Goal: Task Accomplishment & Management: Manage account settings

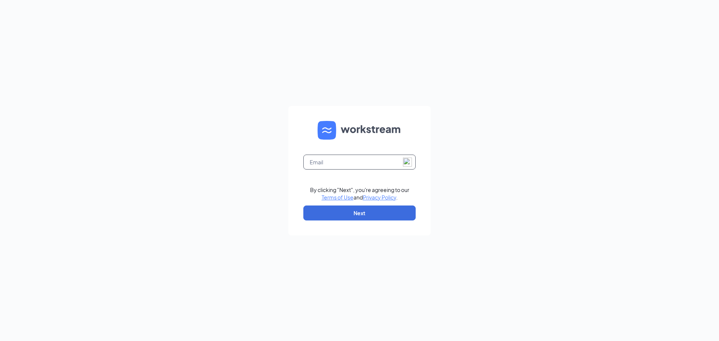
click at [330, 164] on input "text" at bounding box center [359, 162] width 112 height 15
type input "derekkolasinski@yahoo.com"
click at [357, 212] on button "Next" at bounding box center [359, 213] width 112 height 15
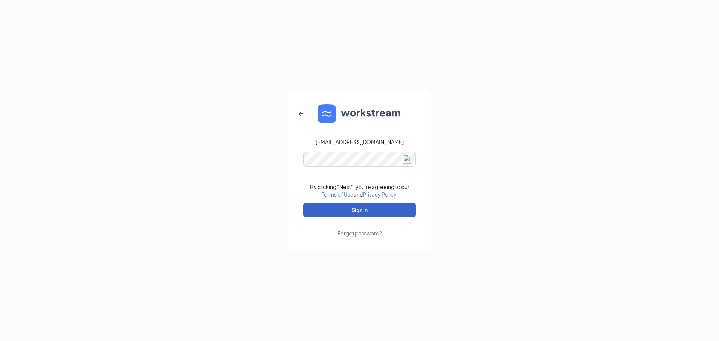
click at [371, 212] on button "Sign In" at bounding box center [359, 210] width 112 height 15
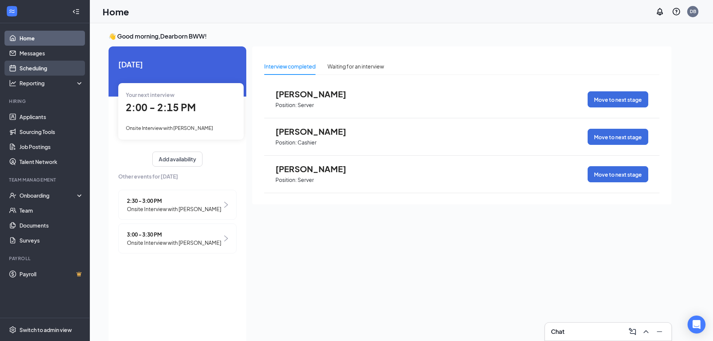
click at [45, 72] on link "Scheduling" at bounding box center [51, 68] width 64 height 15
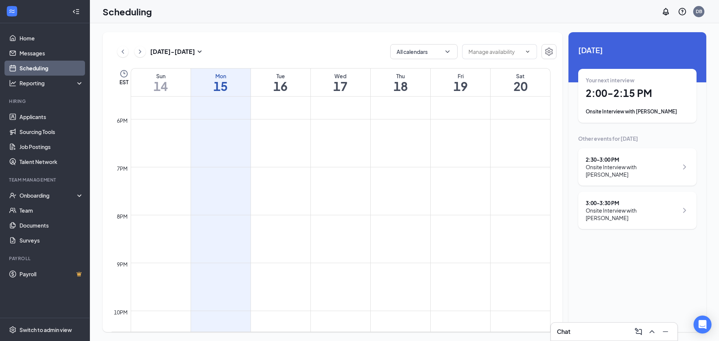
scroll to position [578, 0]
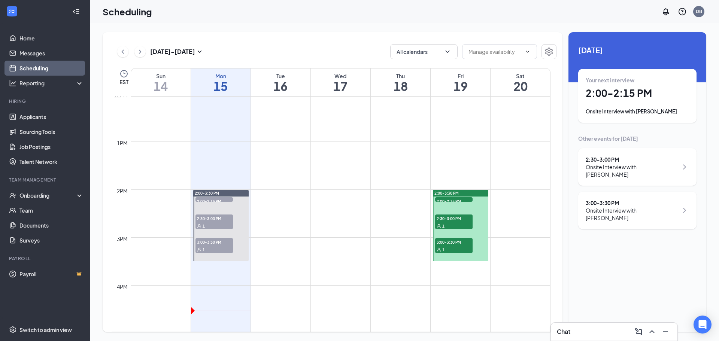
click at [454, 201] on span "2:00-2:15 PM" at bounding box center [453, 200] width 37 height 7
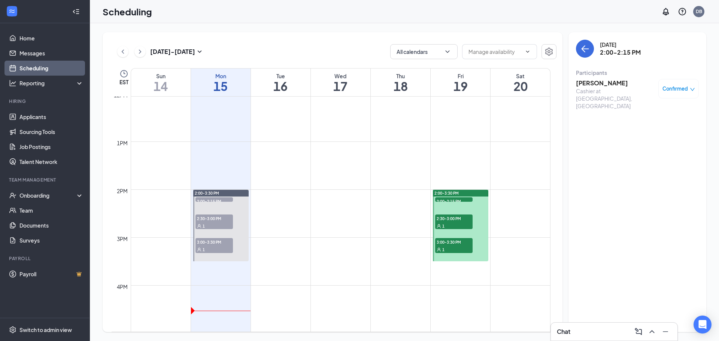
click at [616, 87] on h3 "[PERSON_NAME]" at bounding box center [615, 83] width 79 height 8
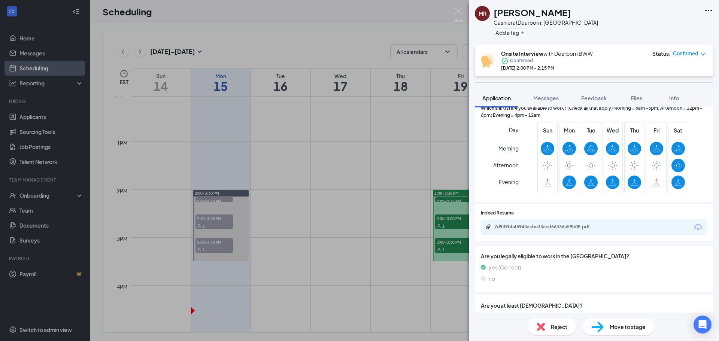
scroll to position [242, 0]
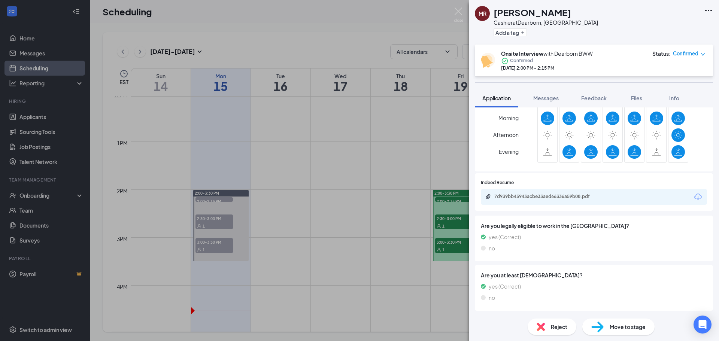
click at [561, 197] on div "7d939bb45943acbe33aed66336a59b08.pdf" at bounding box center [546, 197] width 105 height 6
click at [528, 198] on div "7d939bb45943acbe33aed66336a59b08.pdf" at bounding box center [546, 197] width 105 height 6
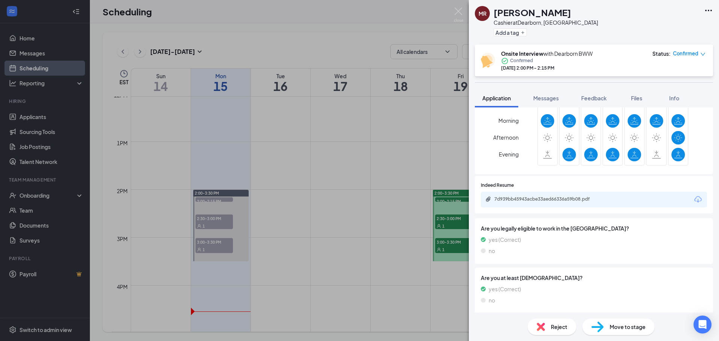
click at [454, 176] on div "[PERSON_NAME] at [GEOGRAPHIC_DATA], [GEOGRAPHIC_DATA] Add a tag Onsite Intervie…" at bounding box center [359, 170] width 719 height 341
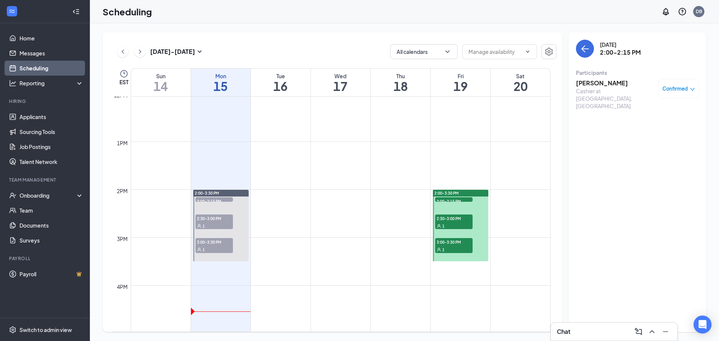
click at [449, 221] on span "2:30-3:00 PM" at bounding box center [453, 218] width 37 height 7
click at [598, 88] on div "Cashier at [GEOGRAPHIC_DATA], [GEOGRAPHIC_DATA]" at bounding box center [615, 98] width 79 height 22
click at [600, 83] on h3 "[PERSON_NAME]" at bounding box center [615, 83] width 79 height 8
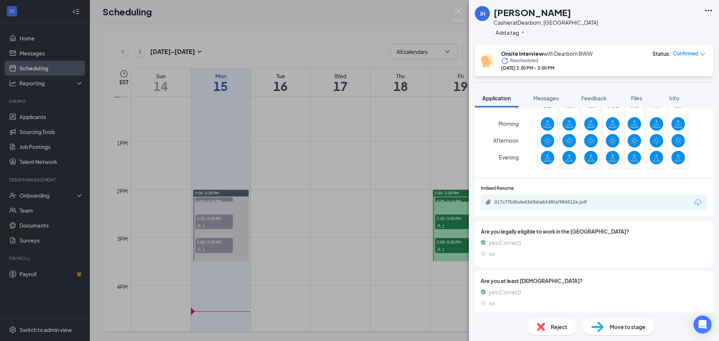
scroll to position [242, 0]
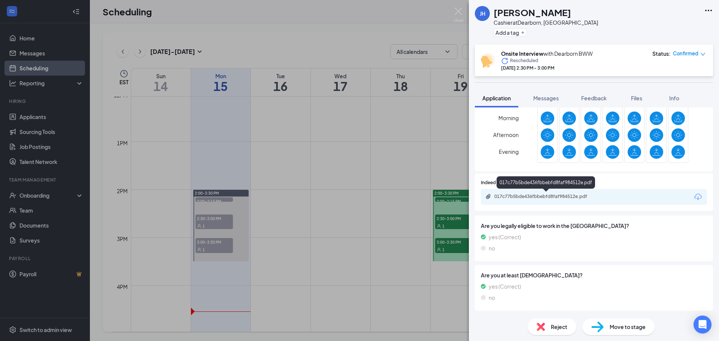
click at [503, 194] on div "017c77b5bde436fbbebfd8faf984512e.pdf" at bounding box center [546, 197] width 105 height 6
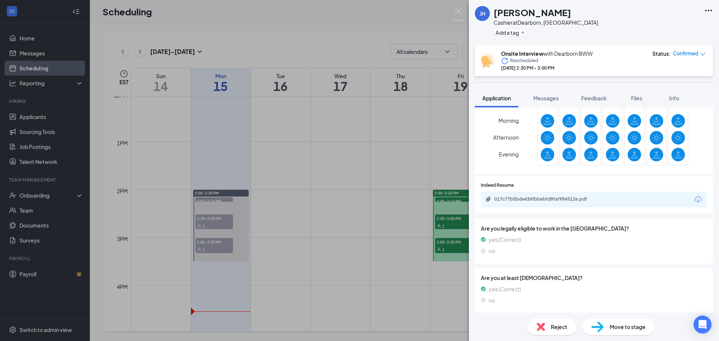
click at [412, 168] on div "[PERSON_NAME] [PERSON_NAME] Cashier at [GEOGRAPHIC_DATA], [GEOGRAPHIC_DATA] Add…" at bounding box center [359, 170] width 719 height 341
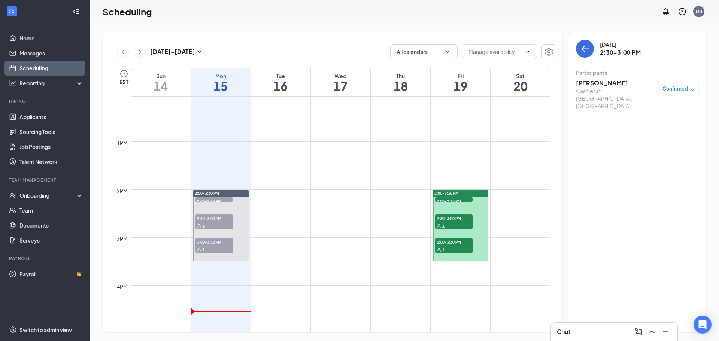
click at [455, 240] on span "3:00-3:30 PM" at bounding box center [453, 241] width 37 height 7
click at [605, 88] on div "Cashier at [GEOGRAPHIC_DATA], [GEOGRAPHIC_DATA]" at bounding box center [615, 98] width 79 height 22
click at [610, 81] on h3 "[PERSON_NAME]" at bounding box center [615, 83] width 79 height 8
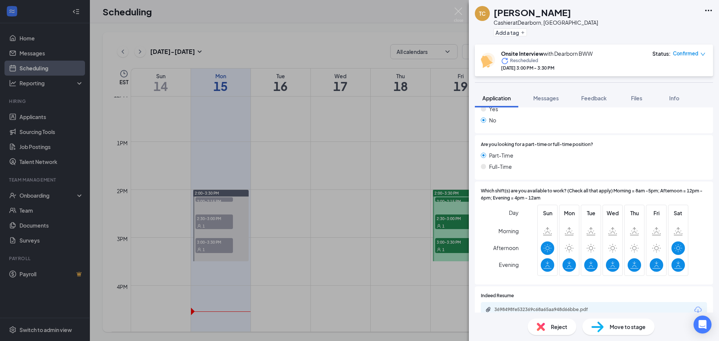
scroll to position [187, 0]
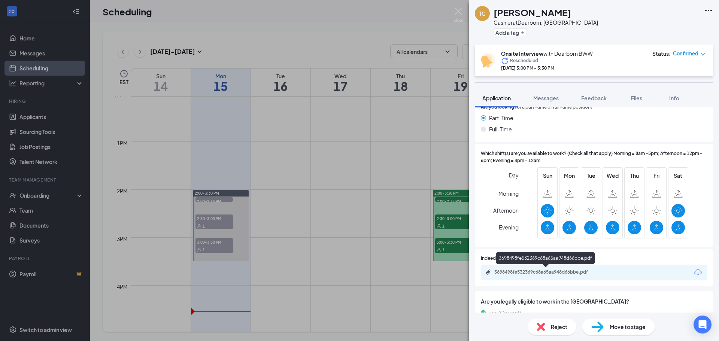
click at [555, 270] on div "3698498fe532369c68a65aa948d66bbe.pdf" at bounding box center [546, 272] width 105 height 6
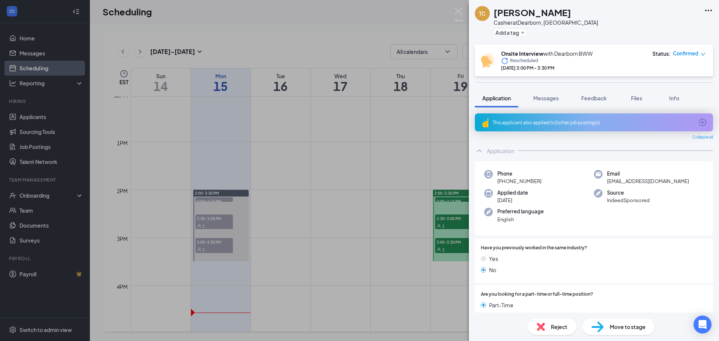
click at [407, 134] on div "TC [PERSON_NAME] Cashier at [GEOGRAPHIC_DATA], [GEOGRAPHIC_DATA] Add a tag Onsi…" at bounding box center [359, 170] width 719 height 341
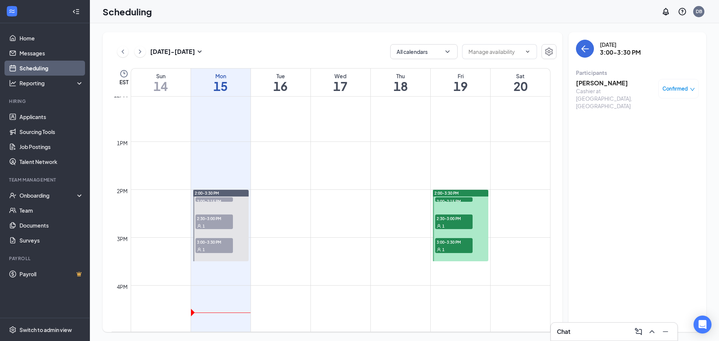
click at [455, 198] on span "2:00-2:15 PM" at bounding box center [453, 200] width 37 height 7
click at [599, 88] on div "Cashier at [GEOGRAPHIC_DATA], [GEOGRAPHIC_DATA]" at bounding box center [615, 98] width 79 height 22
click at [603, 81] on h3 "[PERSON_NAME]" at bounding box center [615, 83] width 79 height 8
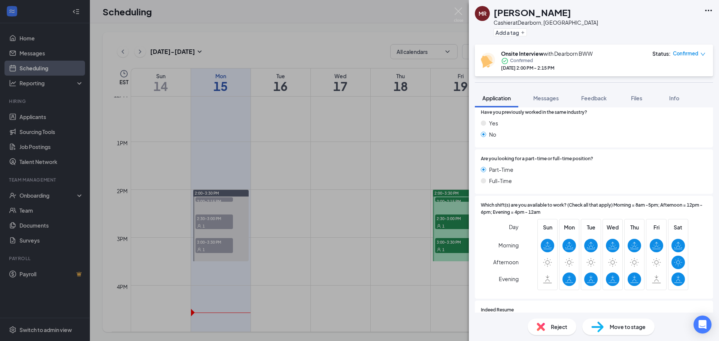
scroll to position [242, 0]
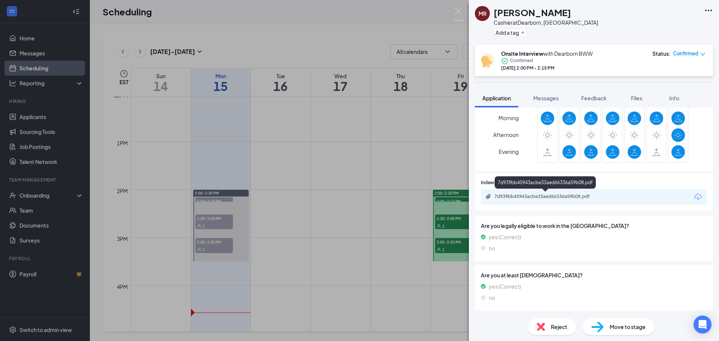
click at [533, 194] on div "7d939bb45943acbe33aed66336a59b08.pdf" at bounding box center [546, 197] width 105 height 6
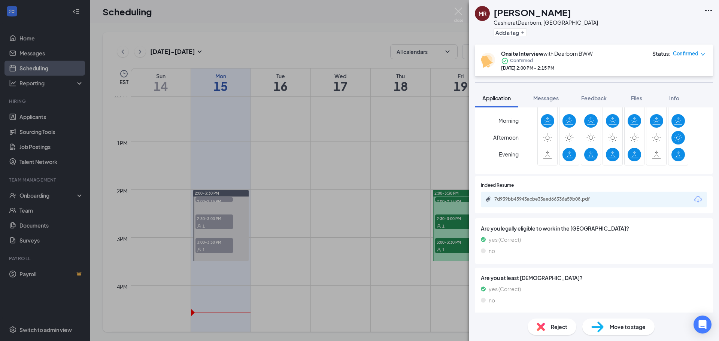
click at [377, 149] on div "[PERSON_NAME] at [GEOGRAPHIC_DATA], [GEOGRAPHIC_DATA] Add a tag Onsite Intervie…" at bounding box center [359, 170] width 719 height 341
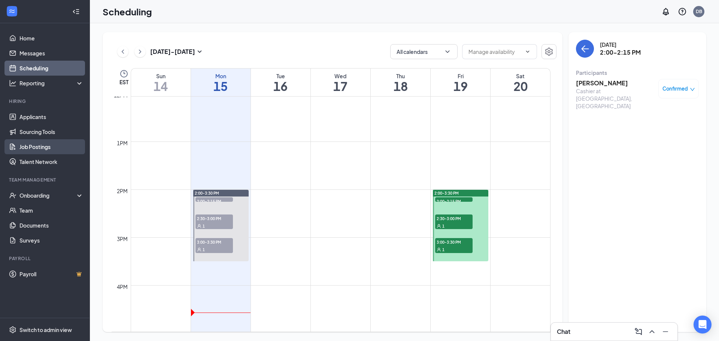
click at [50, 146] on link "Job Postings" at bounding box center [51, 146] width 64 height 15
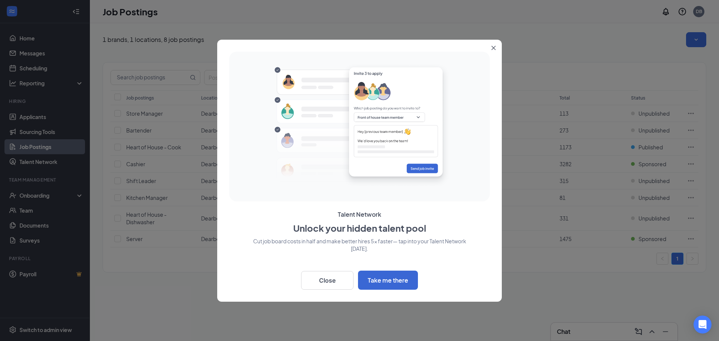
click at [492, 46] on icon "Close" at bounding box center [494, 48] width 4 height 4
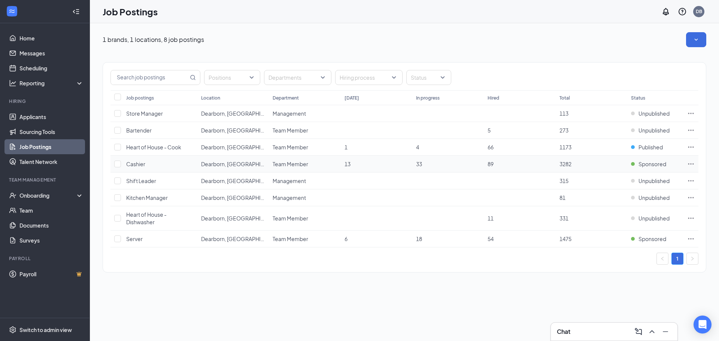
click at [395, 166] on td "13" at bounding box center [377, 164] width 72 height 17
click at [691, 162] on icon "Ellipses" at bounding box center [690, 163] width 7 height 7
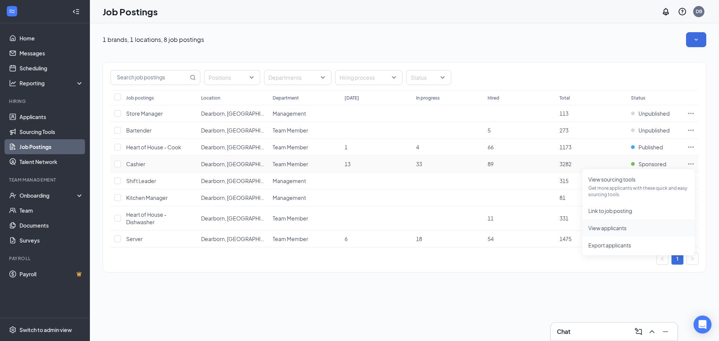
click at [596, 226] on span "View applicants" at bounding box center [607, 228] width 38 height 7
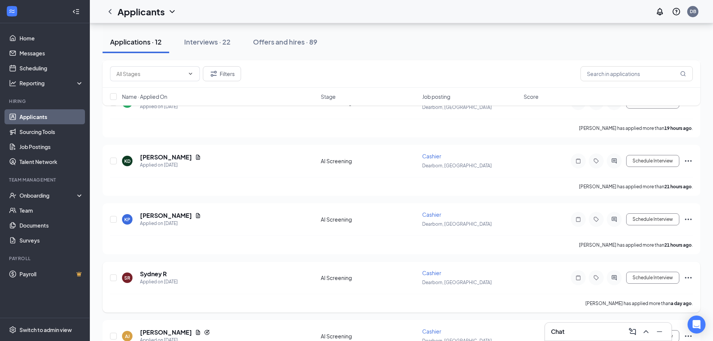
scroll to position [522, 0]
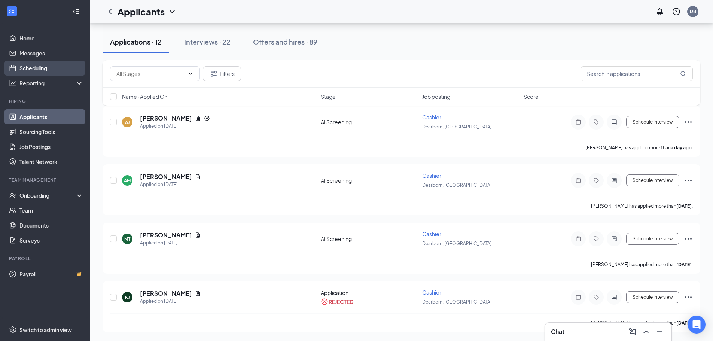
click at [31, 70] on link "Scheduling" at bounding box center [51, 68] width 64 height 15
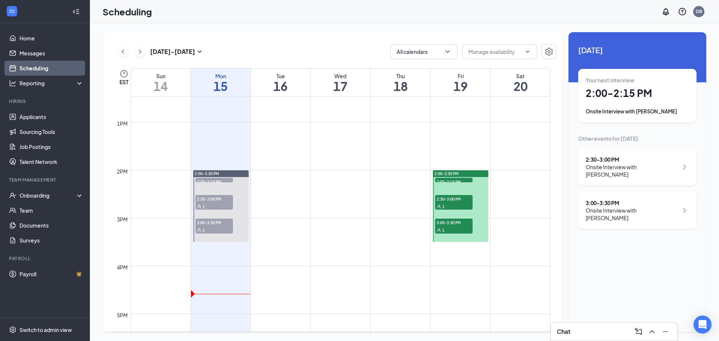
scroll to position [593, 0]
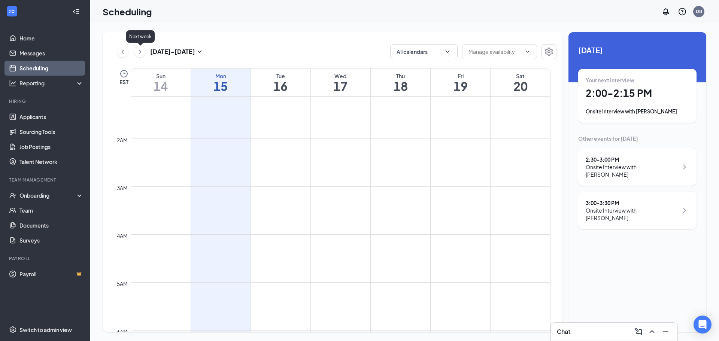
click at [139, 53] on icon "ChevronRight" at bounding box center [139, 51] width 7 height 9
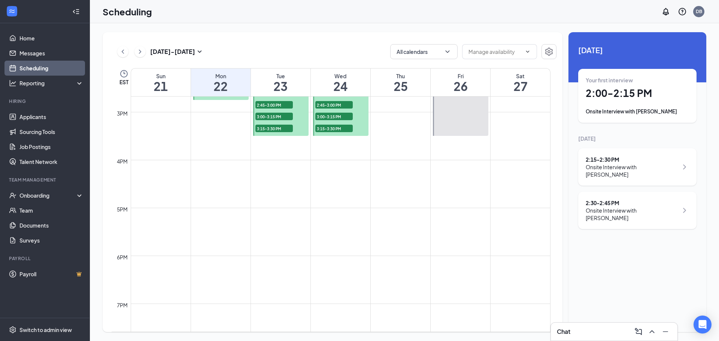
scroll to position [555, 0]
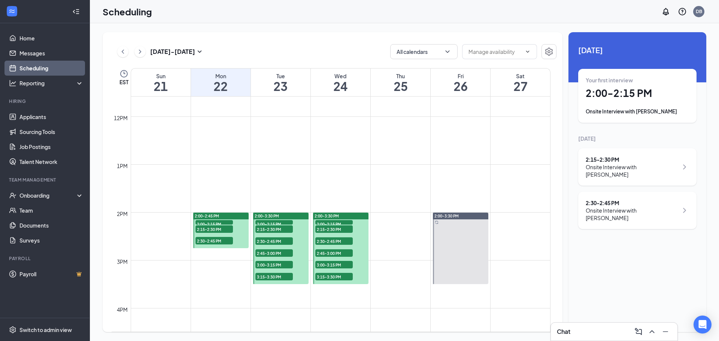
click at [217, 223] on span "2:00-2:15 PM" at bounding box center [213, 223] width 37 height 7
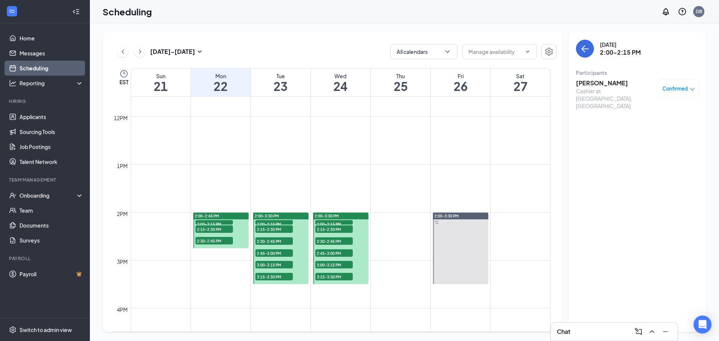
click at [608, 90] on div "Cashier at [GEOGRAPHIC_DATA], [GEOGRAPHIC_DATA]" at bounding box center [615, 98] width 79 height 22
click at [604, 85] on h3 "Minnie Gibson" at bounding box center [615, 83] width 79 height 8
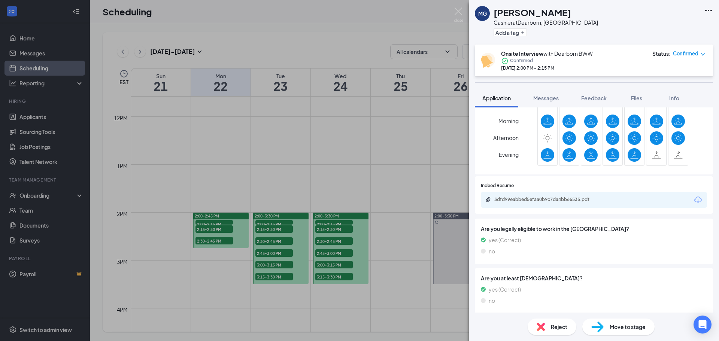
scroll to position [201, 0]
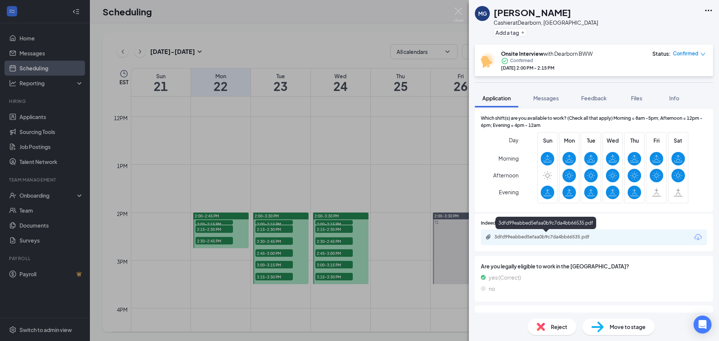
click at [570, 234] on div "3dfd99eabbed5efaa0b9c7da4bb66535.pdf" at bounding box center [546, 237] width 105 height 6
click at [398, 155] on div "MG Minnie Gibson Cashier at Dearborn, MI Add a tag Onsite Interview with Dearbo…" at bounding box center [359, 170] width 719 height 341
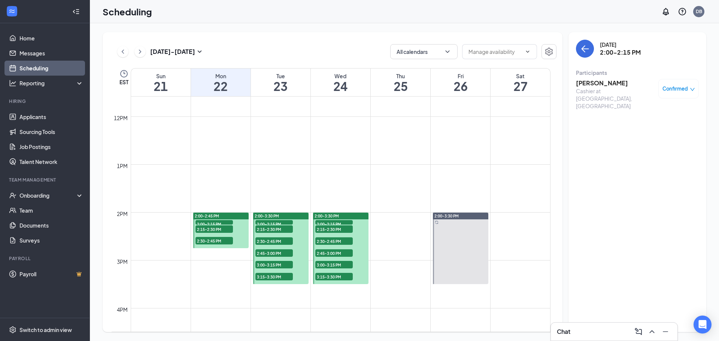
click at [207, 230] on span "2:15-2:30 PM" at bounding box center [213, 228] width 37 height 7
click at [595, 76] on div "Participants" at bounding box center [637, 72] width 123 height 7
click at [600, 87] on h3 "Tujuana Buckner" at bounding box center [615, 83] width 79 height 8
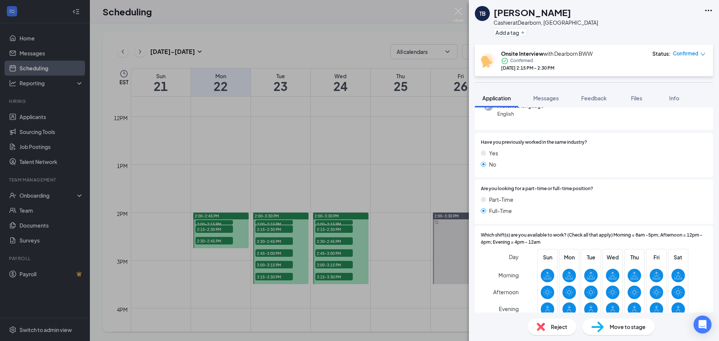
scroll to position [239, 0]
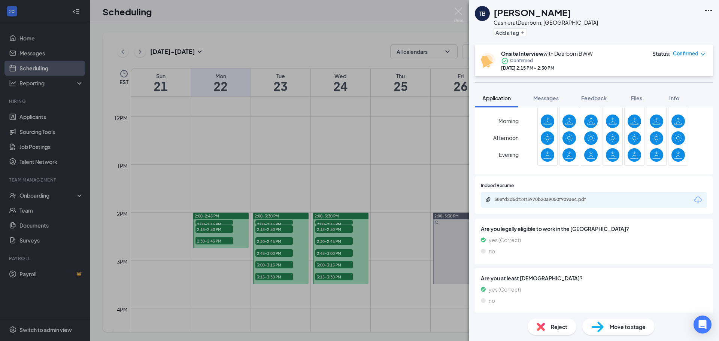
click at [357, 180] on div "TB Tujuana Buckner Cashier at Dearborn, MI Add a tag Onsite Interview with Dear…" at bounding box center [359, 170] width 719 height 341
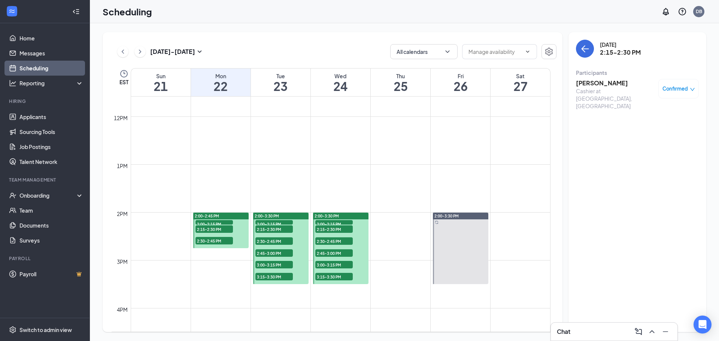
drag, startPoint x: 223, startPoint y: 241, endPoint x: 372, endPoint y: 264, distance: 150.4
click at [223, 240] on span "2:30-2:45 PM" at bounding box center [213, 240] width 37 height 7
click at [623, 85] on h3 "Sheliyah Tedford" at bounding box center [615, 83] width 79 height 8
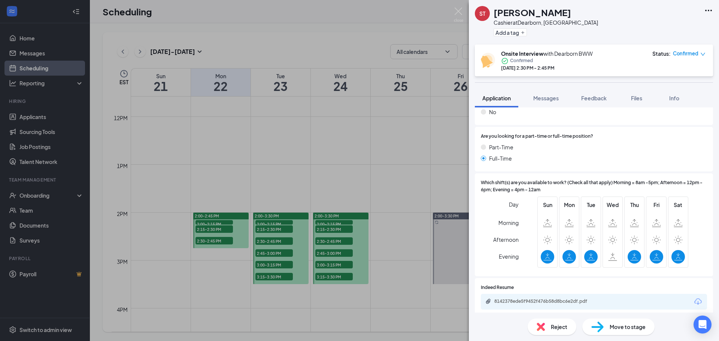
scroll to position [164, 0]
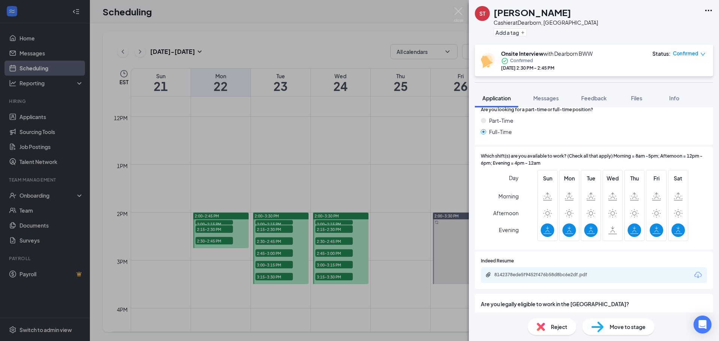
click at [400, 138] on div "ST Sheliyah Tedford Cashier at Dearborn, MI Add a tag Onsite Interview with Dea…" at bounding box center [359, 170] width 719 height 341
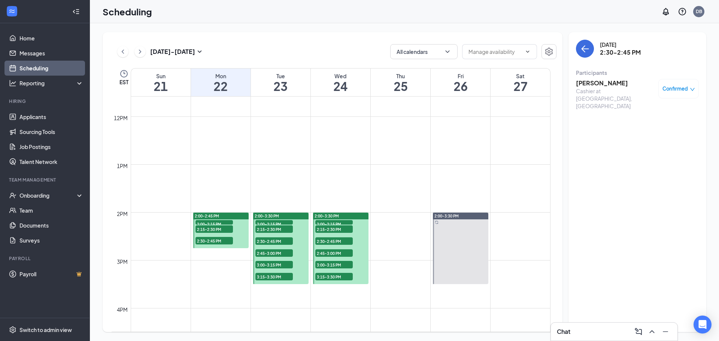
click at [272, 223] on span "2:00-2:15 PM" at bounding box center [273, 223] width 37 height 7
click at [590, 87] on h3 "J’Kayla Anderson" at bounding box center [615, 83] width 79 height 8
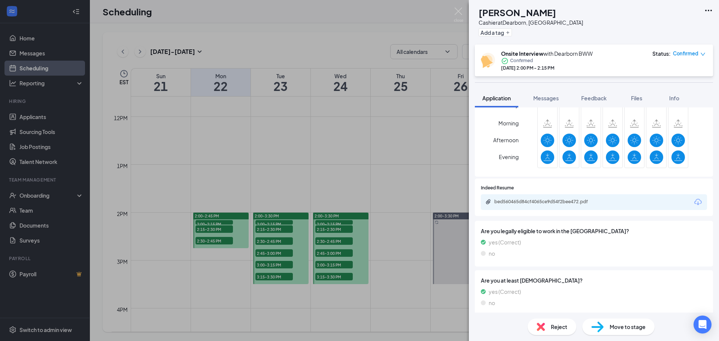
scroll to position [237, 0]
click at [343, 200] on div "JA J’Kayla Anderson Cashier at Dearborn, MI Add a tag Onsite Interview with Dea…" at bounding box center [359, 170] width 719 height 341
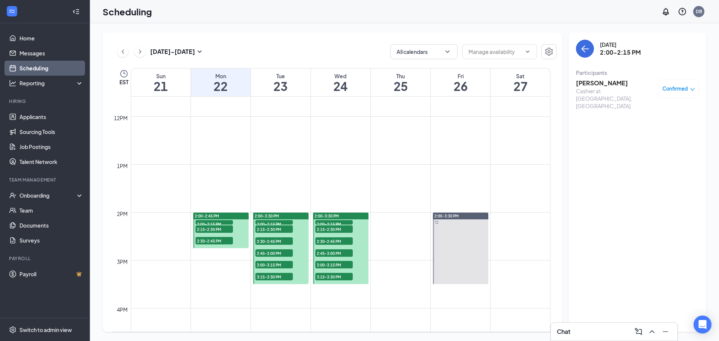
click at [282, 230] on span "2:15-2:30 PM" at bounding box center [273, 228] width 37 height 7
click at [598, 83] on h3 "Maurissa Bell" at bounding box center [615, 83] width 79 height 8
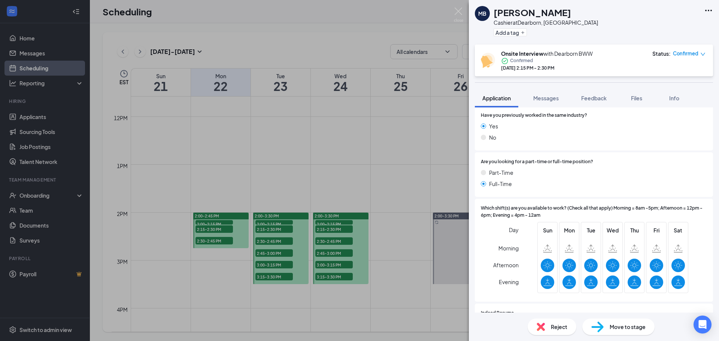
scroll to position [112, 0]
click at [326, 176] on div "MB Maurissa Bell Cashier at Dearborn, MI Add a tag Onsite Interview with Dearbo…" at bounding box center [359, 170] width 719 height 341
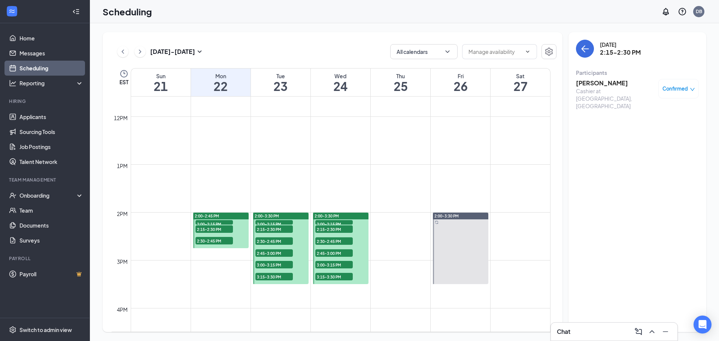
click at [289, 239] on span "2:30-2:45 PM" at bounding box center [273, 240] width 37 height 7
click at [604, 87] on h3 "Ryley Patterson" at bounding box center [615, 83] width 79 height 8
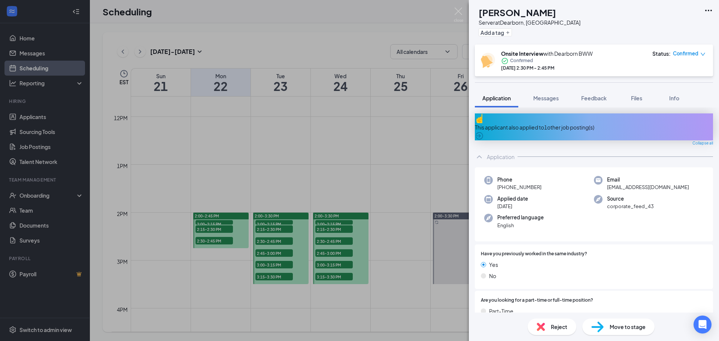
scroll to position [257, 0]
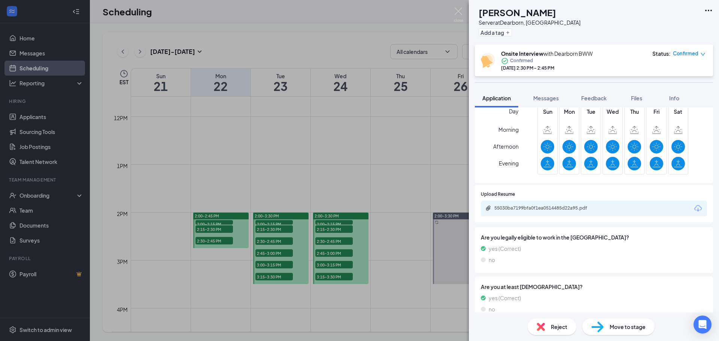
click at [353, 148] on div "RP Ryley Patterson Server at Dearborn, MI Add a tag Onsite Interview with Dearb…" at bounding box center [359, 170] width 719 height 341
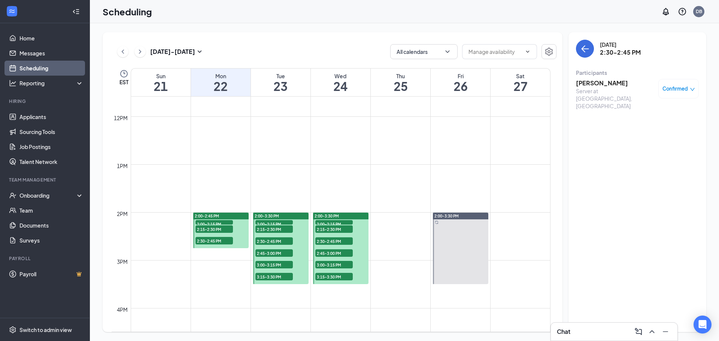
click at [273, 252] on span "2:45-3:00 PM" at bounding box center [273, 252] width 37 height 7
click at [266, 264] on span "3:00-3:15 PM" at bounding box center [273, 264] width 37 height 7
click at [269, 257] on div "2:45-3:00 PM 1" at bounding box center [274, 253] width 39 height 9
click at [611, 85] on h3 "Arianna Breyer" at bounding box center [615, 83] width 79 height 8
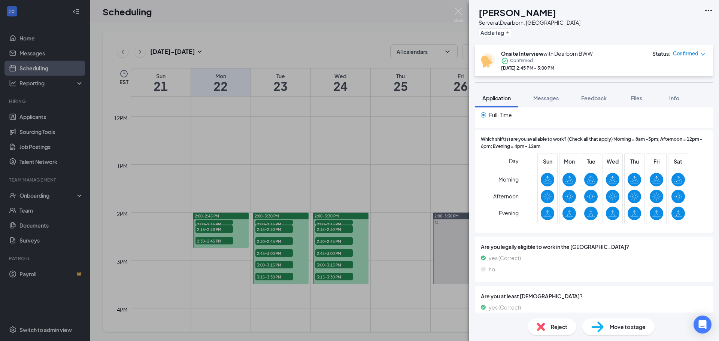
scroll to position [201, 0]
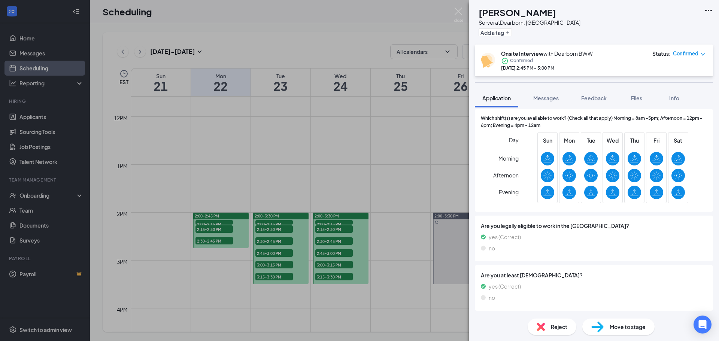
click at [519, 159] on div "Day Morning Afternoon Evening Sun Mon Tue Wed Thu Fri Sat" at bounding box center [594, 169] width 226 height 74
click at [351, 157] on div "AB Arianna Breyer Server at Dearborn, MI Add a tag Onsite Interview with Dearbo…" at bounding box center [359, 170] width 719 height 341
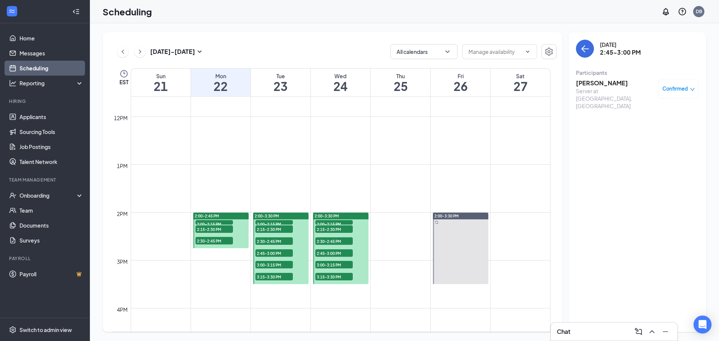
click at [267, 263] on span "3:00-3:15 PM" at bounding box center [273, 264] width 37 height 7
click at [259, 276] on span "3:15-3:30 PM" at bounding box center [273, 276] width 37 height 7
click at [595, 76] on div "Zalieka Weaver Cashier at Dearborn, MI Confirmed" at bounding box center [637, 94] width 123 height 36
click at [597, 82] on h3 "Zalieka Weaver" at bounding box center [615, 83] width 79 height 8
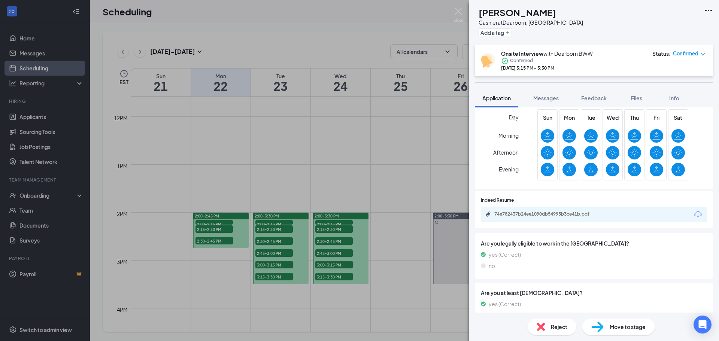
scroll to position [225, 0]
click at [412, 182] on div "ZW Zalieka Weaver Cashier at Dearborn, MI Add a tag Onsite Interview with Dearb…" at bounding box center [359, 170] width 719 height 341
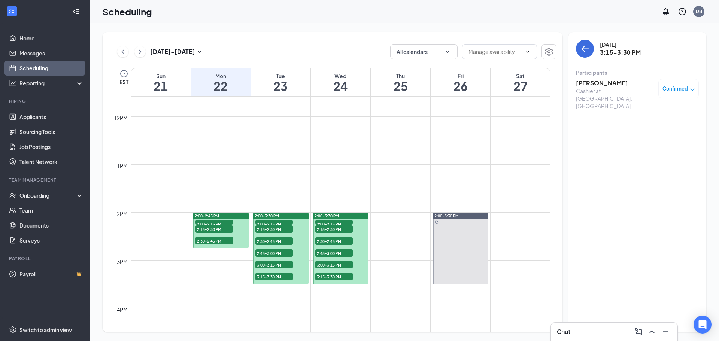
click at [331, 224] on span "2:00-2:15 PM" at bounding box center [333, 223] width 37 height 7
click at [597, 85] on h3 "Jasmine Derrick" at bounding box center [615, 83] width 79 height 8
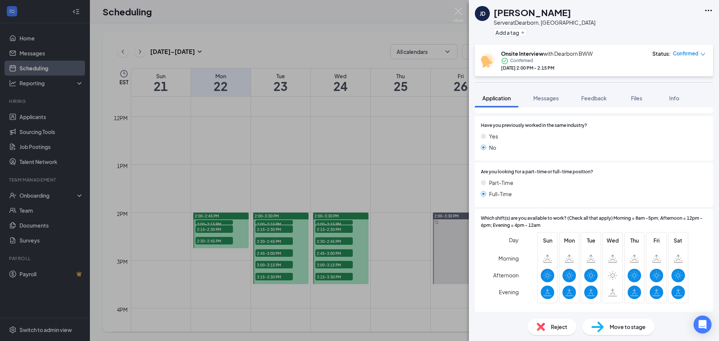
scroll to position [263, 0]
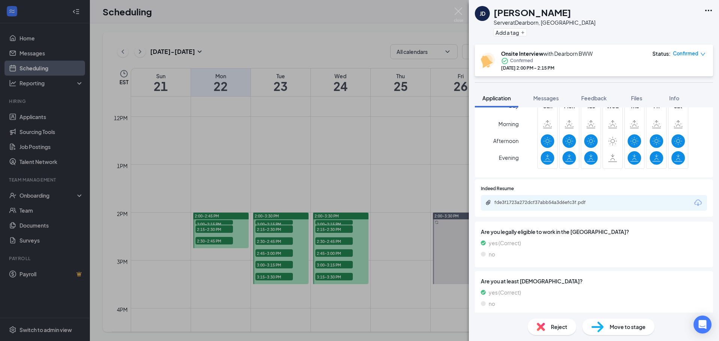
click at [402, 158] on div "JD Jasmine Derrick Server at Dearborn, MI Add a tag Onsite Interview with Dearb…" at bounding box center [359, 170] width 719 height 341
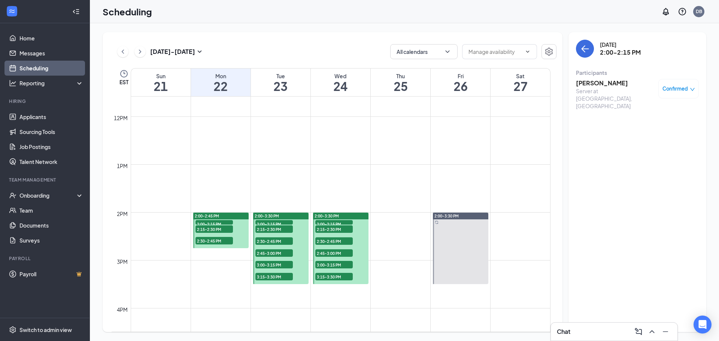
click at [333, 241] on span "2:30-2:45 PM" at bounding box center [333, 240] width 37 height 7
click at [585, 84] on h3 "Charteria Thomas" at bounding box center [615, 83] width 79 height 8
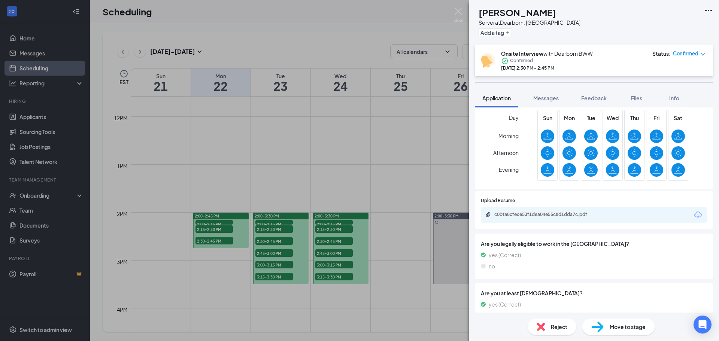
scroll to position [239, 0]
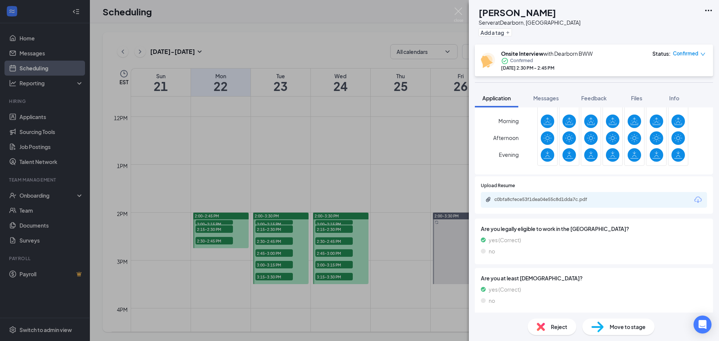
click at [371, 167] on div "CT Charteria Thomas Server at Dearborn, MI Add a tag Onsite Interview with Dear…" at bounding box center [359, 170] width 719 height 341
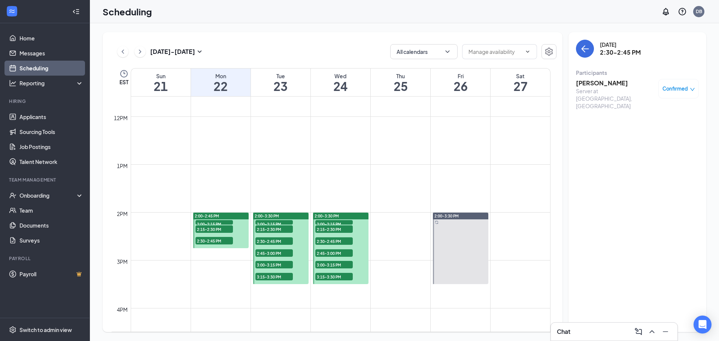
click at [613, 81] on h3 "Charteria Thomas" at bounding box center [615, 83] width 79 height 8
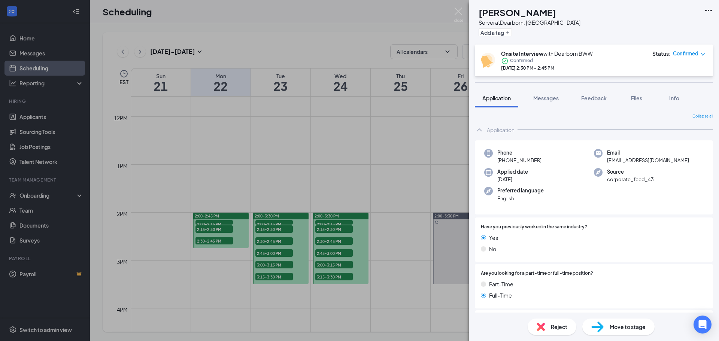
click at [382, 185] on div "CT Charteria Thomas Server at Dearborn, MI Add a tag Onsite Interview with Dear…" at bounding box center [359, 170] width 719 height 341
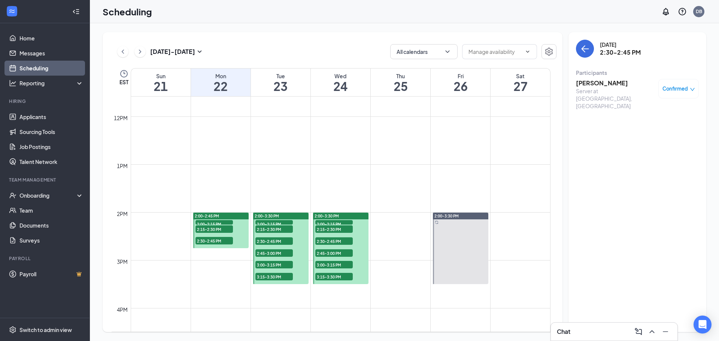
click at [327, 263] on span "3:00-3:15 PM" at bounding box center [333, 264] width 37 height 7
click at [599, 81] on h3 "Maleik Thompson" at bounding box center [615, 83] width 79 height 8
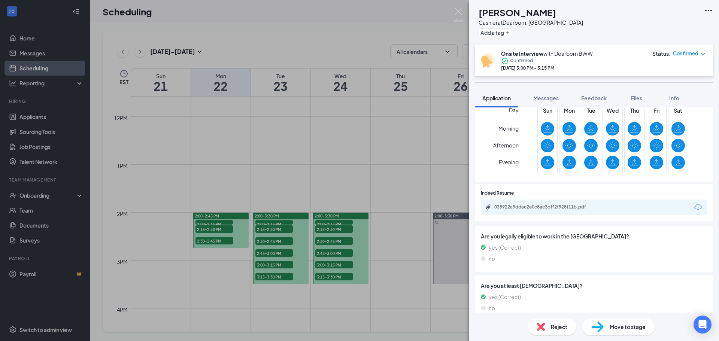
scroll to position [242, 0]
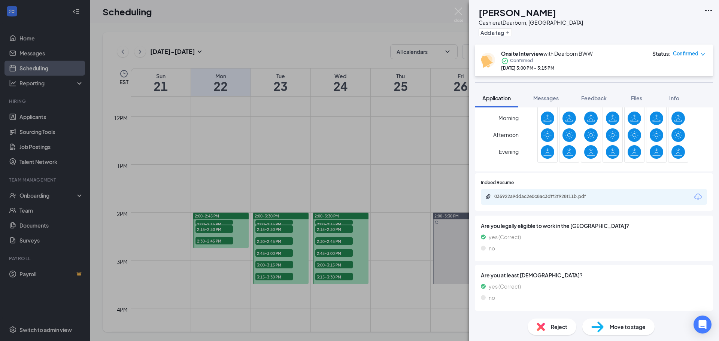
click at [354, 271] on div "MT Maleik Thompson Cashier at Dearborn, MI Add a tag Onsite Interview with Dear…" at bounding box center [359, 170] width 719 height 341
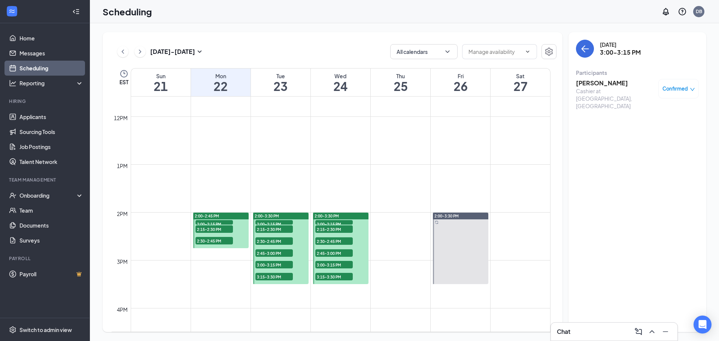
click at [342, 278] on span "3:15-3:30 PM" at bounding box center [333, 276] width 37 height 7
click at [614, 87] on h3 "Kayla Richmond" at bounding box center [615, 83] width 79 height 8
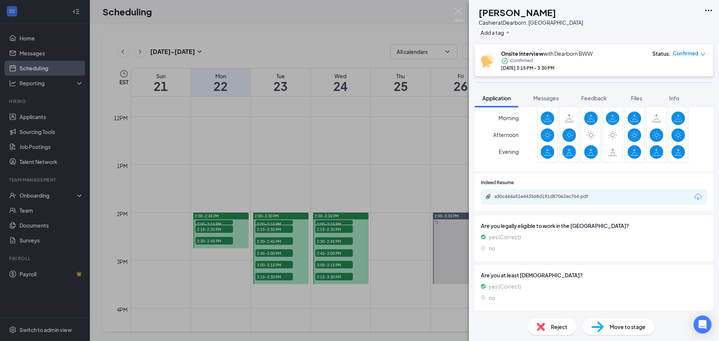
scroll to position [239, 0]
